Goal: Task Accomplishment & Management: Manage account settings

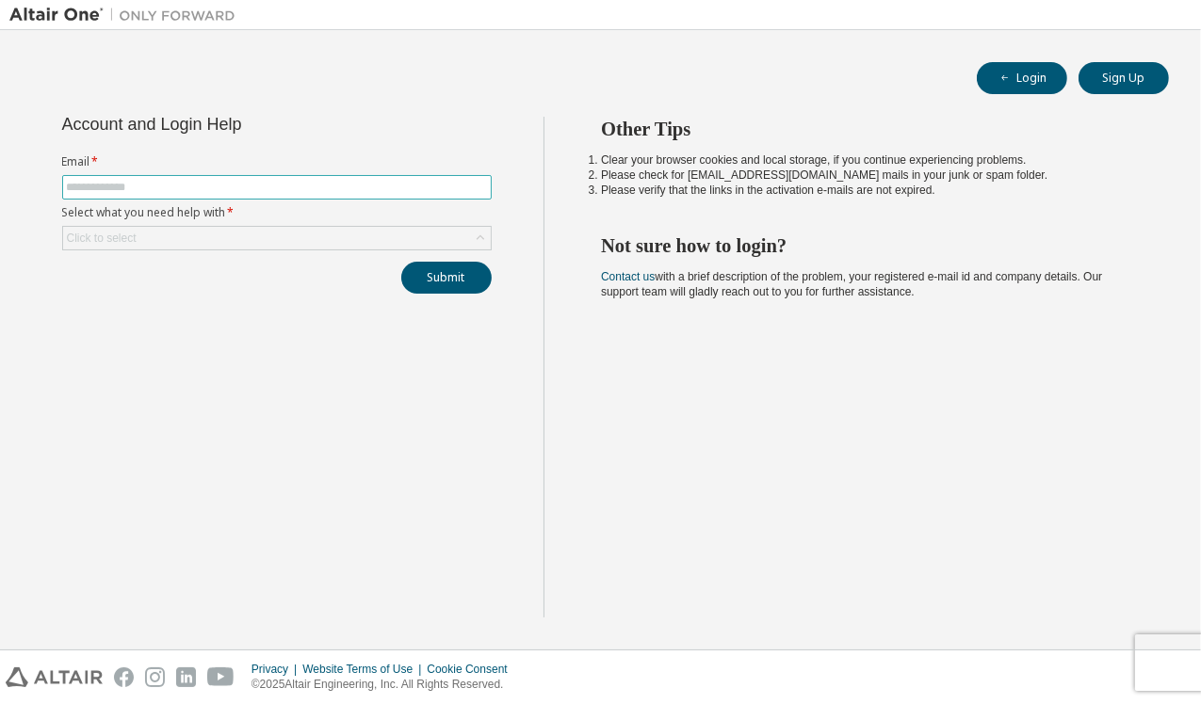
click at [204, 191] on input "text" at bounding box center [277, 187] width 420 height 15
type input "**********"
click at [158, 232] on div "Click to select" at bounding box center [277, 238] width 428 height 23
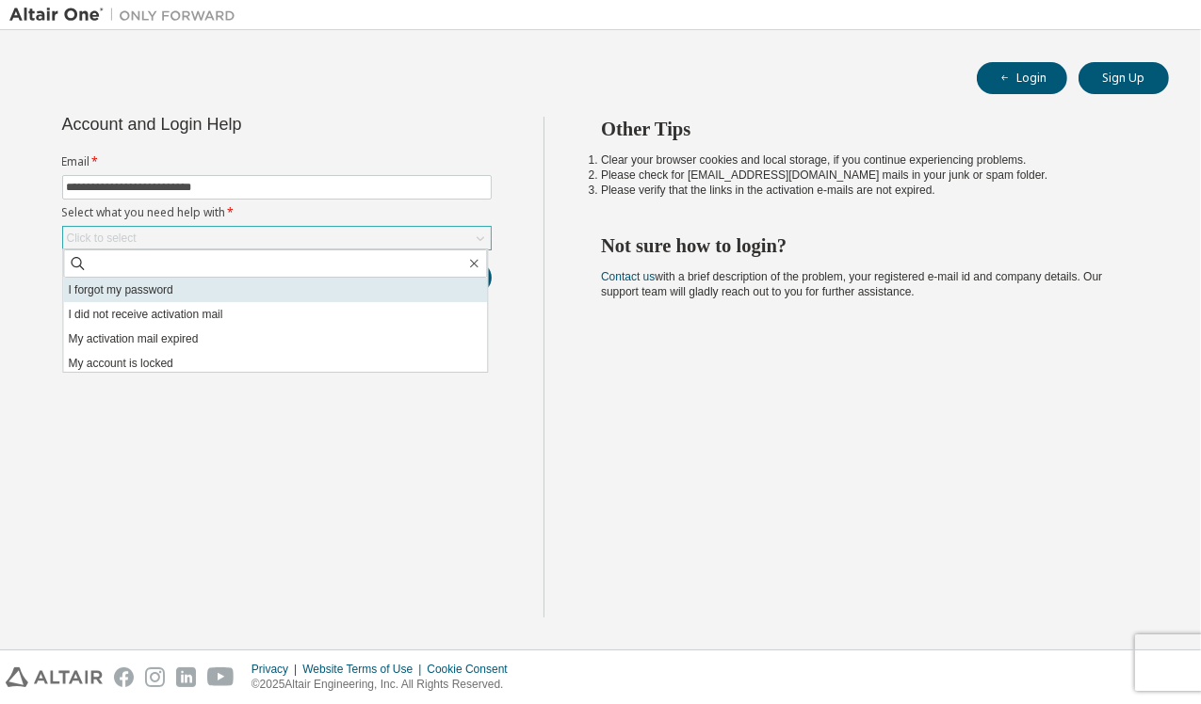
click at [151, 293] on li "I forgot my password" at bounding box center [275, 290] width 424 height 24
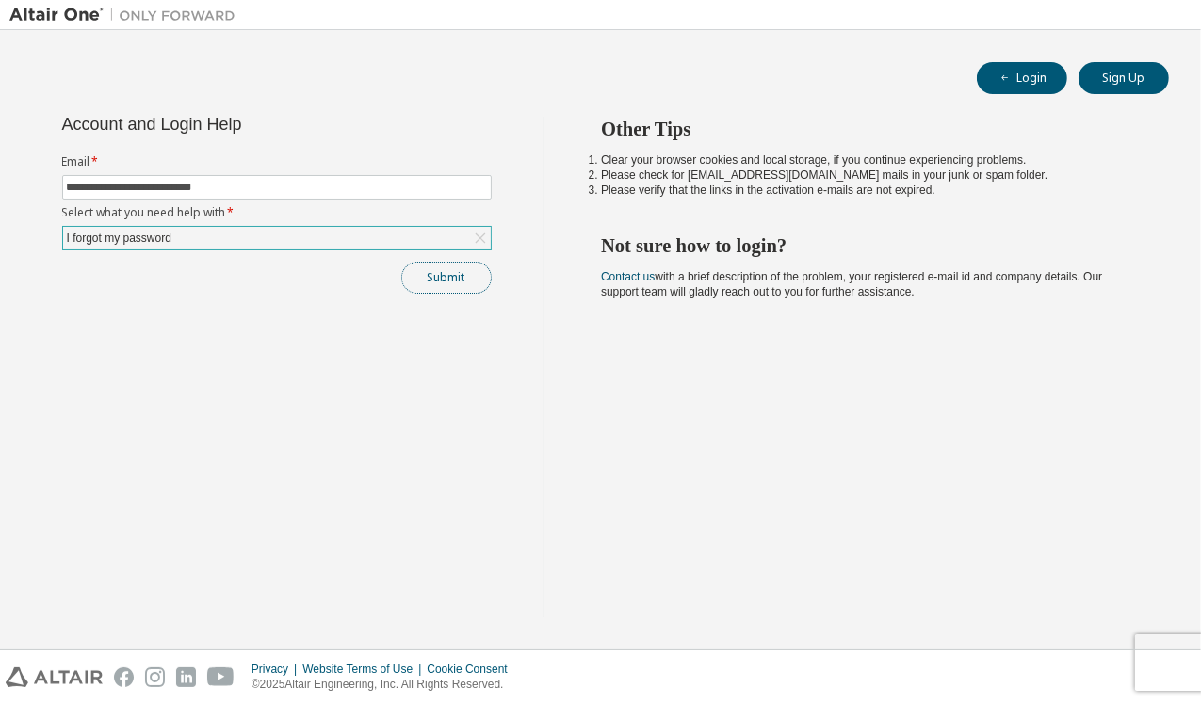
click at [477, 285] on button "Submit" at bounding box center [446, 278] width 90 height 32
click at [1024, 84] on button "Login" at bounding box center [1021, 78] width 90 height 32
